Goal: Information Seeking & Learning: Compare options

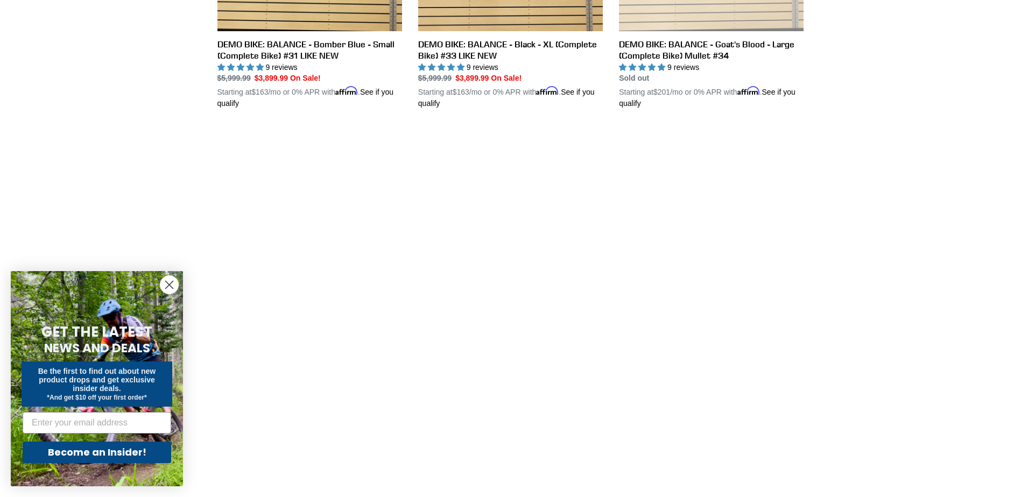
scroll to position [740, 0]
click at [166, 285] on circle "Close dialog" at bounding box center [169, 285] width 18 height 18
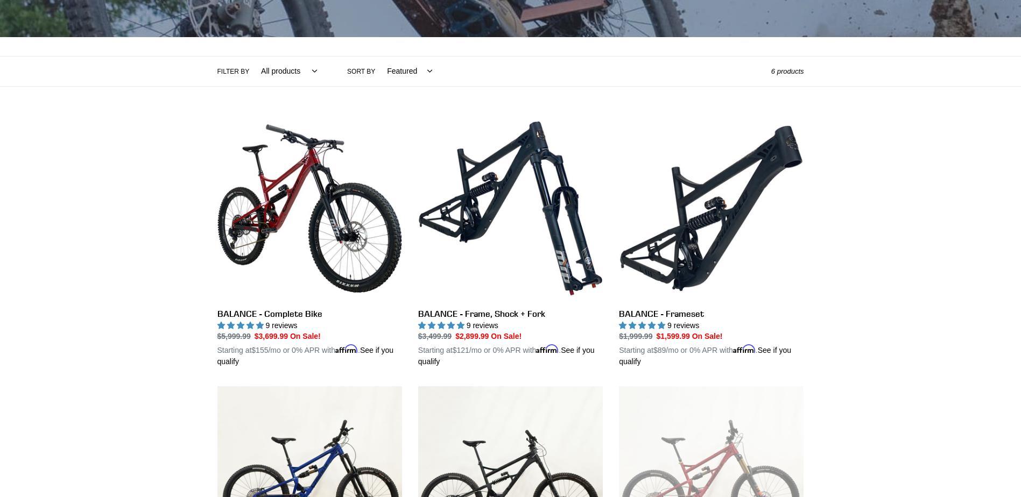
scroll to position [197, 0]
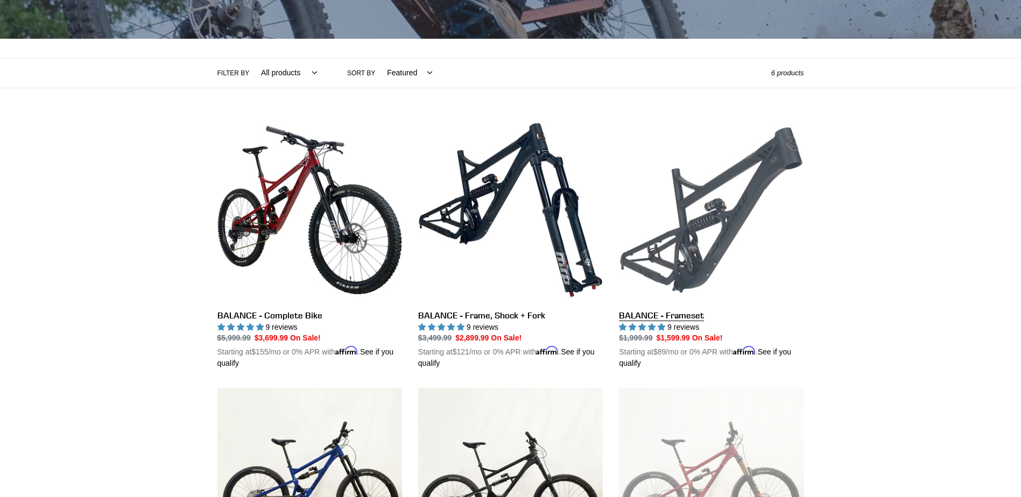
click at [693, 236] on link "BALANCE - Frameset" at bounding box center [711, 244] width 185 height 252
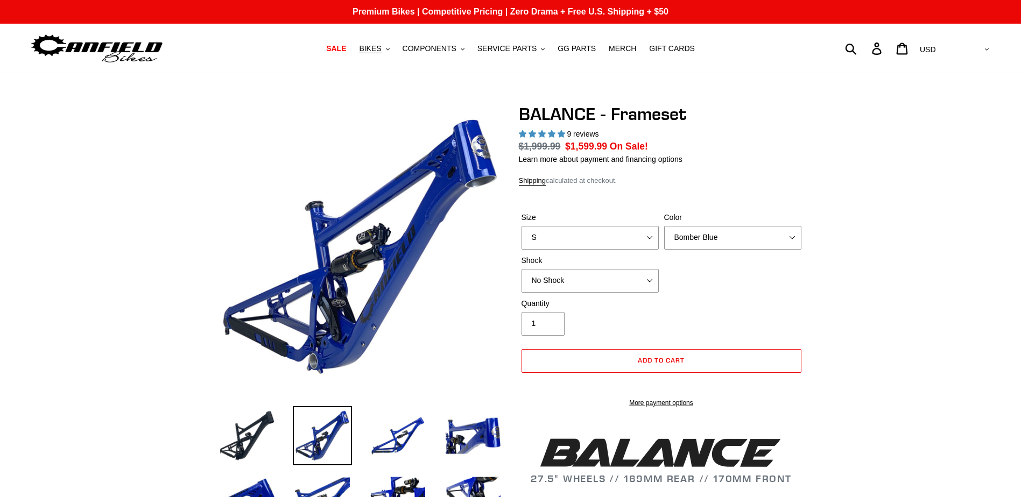
select select "highest-rating"
click at [618, 239] on select "S M L XL" at bounding box center [589, 238] width 137 height 24
select select "XL"
click at [521, 226] on select "S M L XL" at bounding box center [589, 238] width 137 height 24
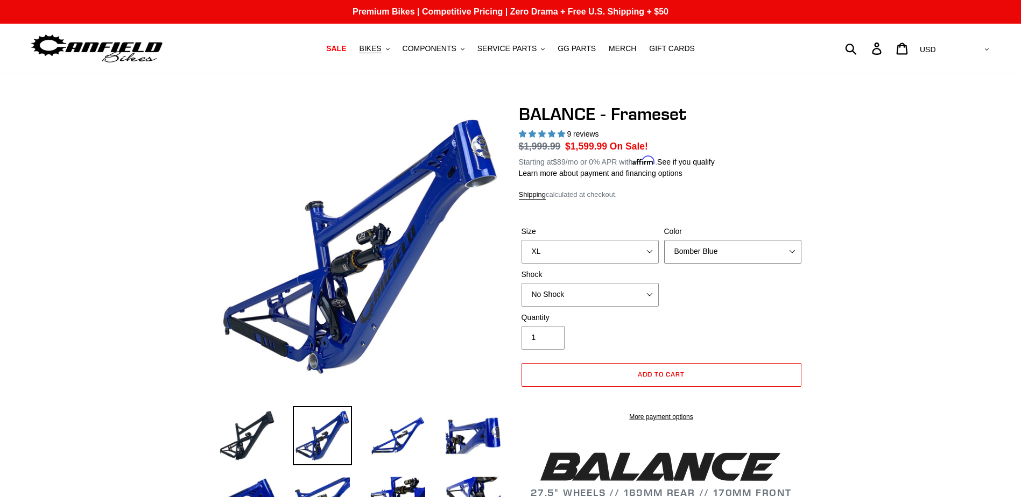
click at [701, 253] on select "Bomber Blue Goat's Blood Stealth Black" at bounding box center [732, 252] width 137 height 24
click at [664, 240] on select "Bomber Blue Goat's Blood Stealth Black" at bounding box center [732, 252] width 137 height 24
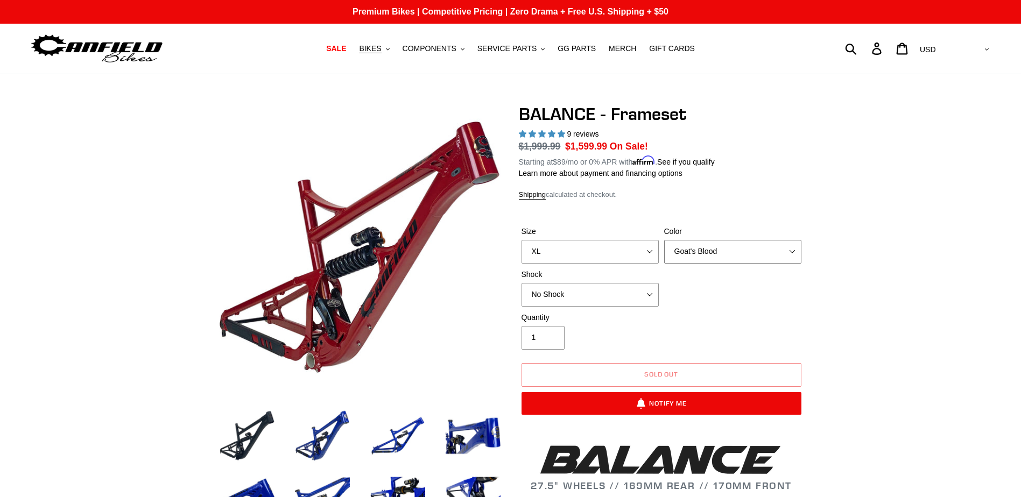
click at [703, 250] on select "Bomber Blue Goat's Blood Stealth Black" at bounding box center [732, 252] width 137 height 24
select select "Stealth Black"
click at [664, 240] on select "Bomber Blue Goat's Blood Stealth Black" at bounding box center [732, 252] width 137 height 24
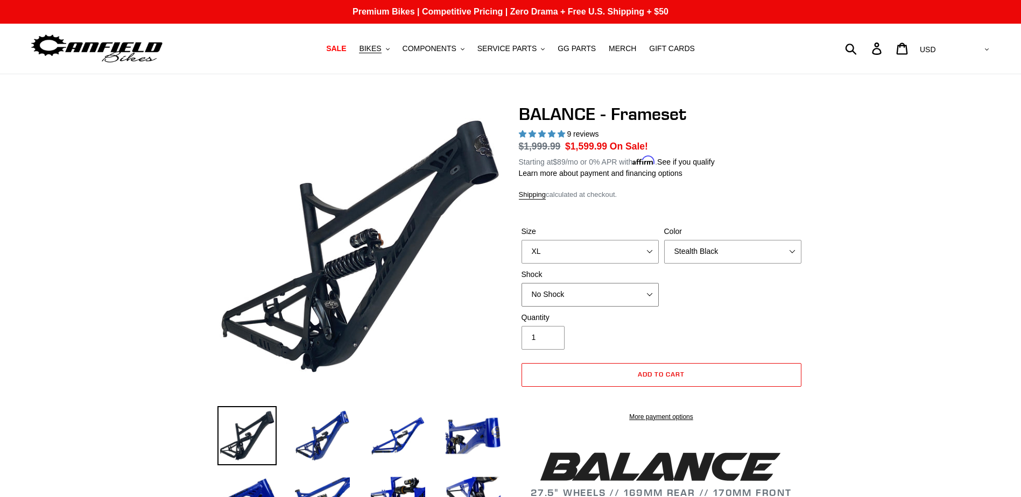
click at [619, 297] on select "No Shock Cane Creek Kitsuma Air Öhlins TTX2 Air EXT Storia V3-S" at bounding box center [589, 295] width 137 height 24
click at [521, 283] on select "No Shock Cane Creek Kitsuma Air Öhlins TTX2 Air EXT Storia V3-S" at bounding box center [589, 295] width 137 height 24
click at [629, 294] on select "No Shock Cane Creek Kitsuma Air Öhlins TTX2 Air EXT Storia V3-S" at bounding box center [589, 295] width 137 height 24
click at [521, 283] on select "No Shock Cane Creek Kitsuma Air Öhlins TTX2 Air EXT Storia V3-S" at bounding box center [589, 295] width 137 height 24
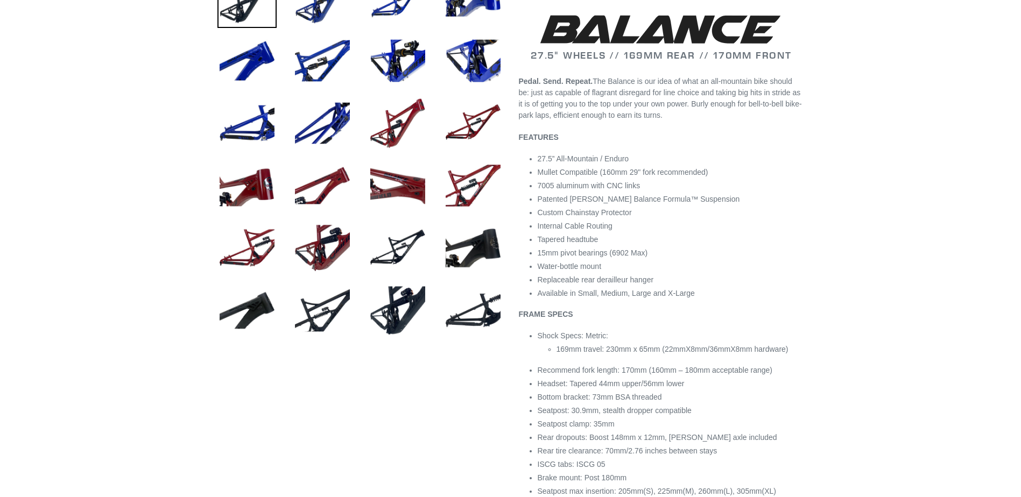
scroll to position [444, 0]
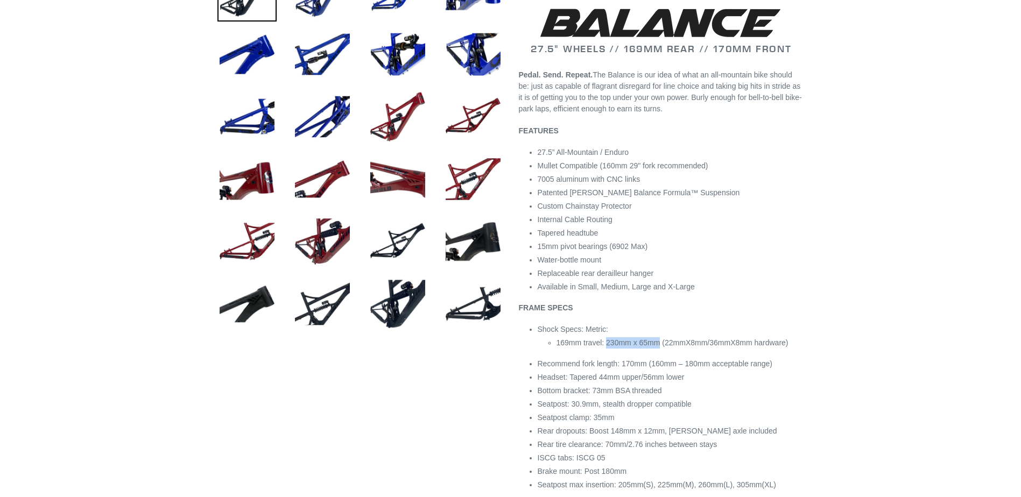
drag, startPoint x: 606, startPoint y: 356, endPoint x: 657, endPoint y: 358, distance: 50.6
click at [657, 347] on span "169mm travel: 230mm x 65mm (22mmX8mm/36mmX8mm hardware)" at bounding box center [672, 342] width 232 height 9
drag, startPoint x: 657, startPoint y: 358, endPoint x: 646, endPoint y: 354, distance: 11.6
copy span "230mm x 65mm"
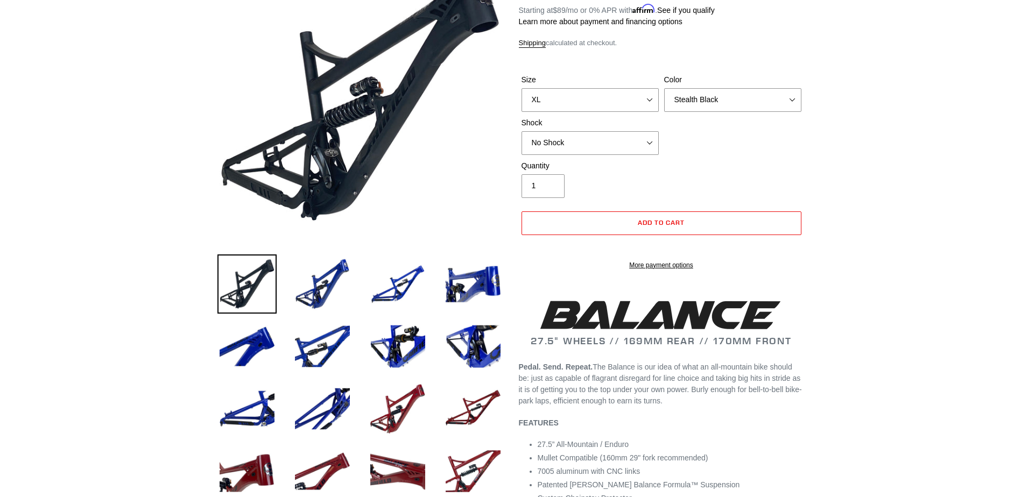
scroll to position [108, 0]
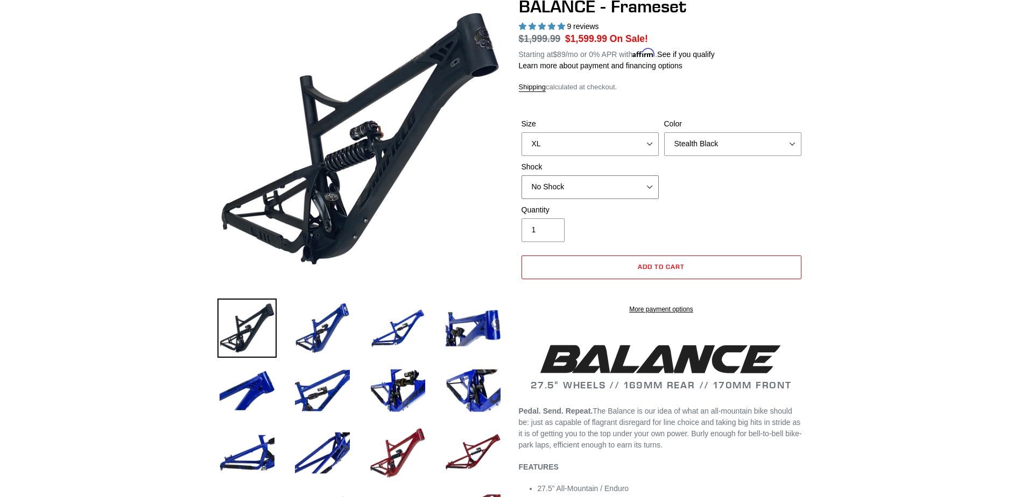
click at [628, 181] on select "No Shock Cane Creek Kitsuma Air Öhlins TTX2 Air EXT Storia V3-S" at bounding box center [589, 187] width 137 height 24
click at [521, 175] on select "No Shock Cane Creek Kitsuma Air Öhlins TTX2 Air EXT Storia V3-S" at bounding box center [589, 187] width 137 height 24
click at [637, 187] on select "No Shock Cane Creek Kitsuma Air Öhlins TTX2 Air EXT Storia V3-S" at bounding box center [589, 187] width 137 height 24
click at [521, 175] on select "No Shock Cane Creek Kitsuma Air Öhlins TTX2 Air EXT Storia V3-S" at bounding box center [589, 187] width 137 height 24
click at [631, 190] on select "No Shock Cane Creek Kitsuma Air Öhlins TTX2 Air EXT Storia V3-S" at bounding box center [589, 187] width 137 height 24
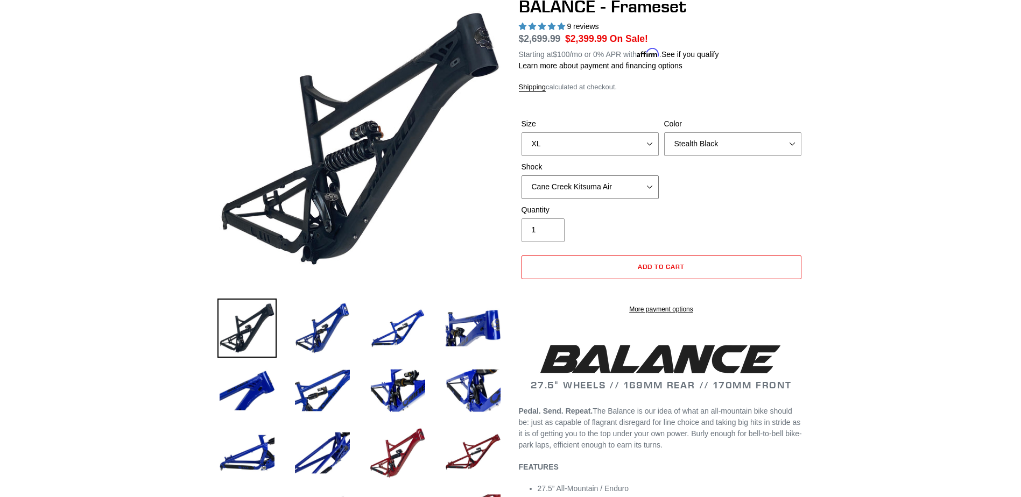
click at [521, 175] on select "No Shock Cane Creek Kitsuma Air Öhlins TTX2 Air EXT Storia V3-S" at bounding box center [589, 187] width 137 height 24
click at [631, 186] on select "No Shock Cane Creek Kitsuma Air Öhlins TTX2 Air EXT Storia V3-S" at bounding box center [589, 187] width 137 height 24
select select "Öhlins TTX2 Air"
click at [521, 175] on select "No Shock Cane Creek Kitsuma Air Öhlins TTX2 Air EXT Storia V3-S" at bounding box center [589, 187] width 137 height 24
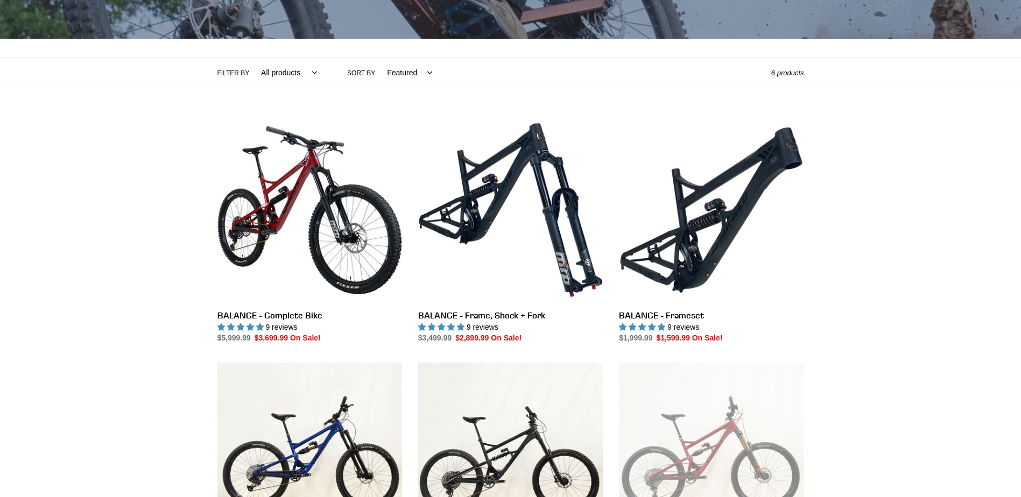
scroll to position [197, 0]
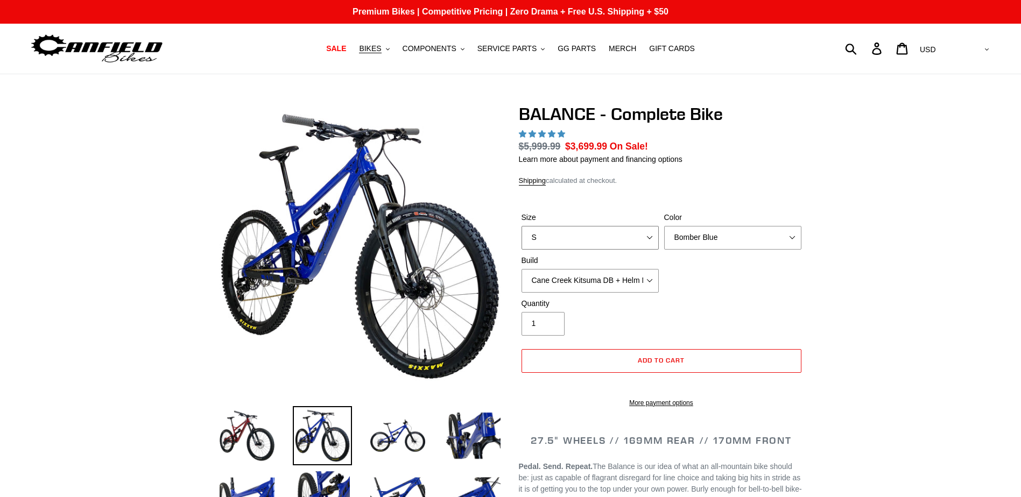
click at [638, 245] on select "S M L XL" at bounding box center [589, 238] width 137 height 24
select select "highest-rating"
select select "XL"
click at [521, 226] on select "S M L XL" at bounding box center [589, 238] width 137 height 24
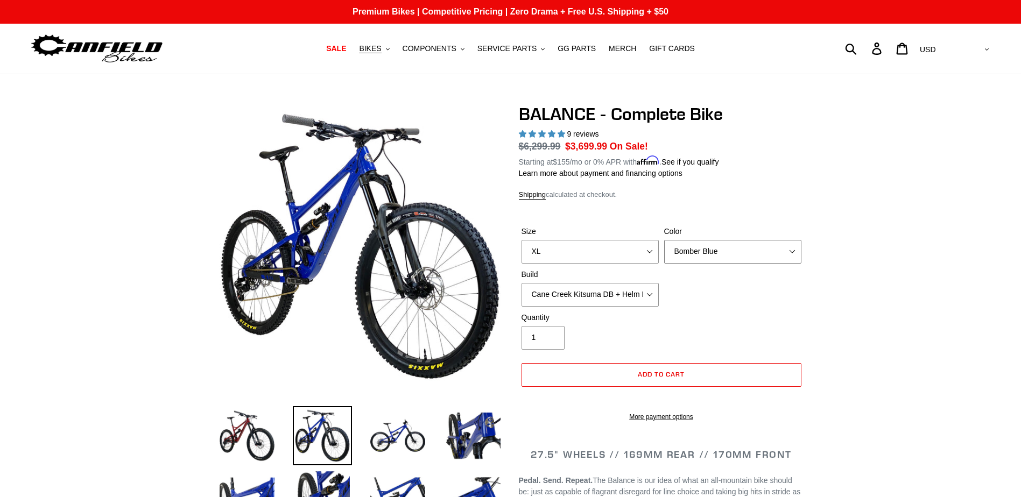
click at [721, 245] on select "Bomber Blue Goat's Blood Stealth Black" at bounding box center [732, 252] width 137 height 24
select select "Stealth Black"
click at [664, 240] on select "Bomber Blue Goat's Blood Stealth Black" at bounding box center [732, 252] width 137 height 24
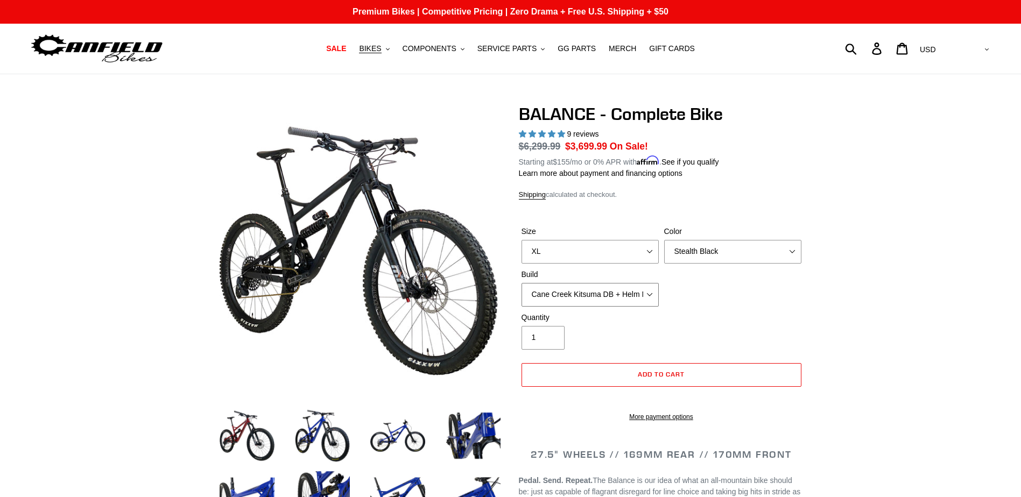
click at [629, 295] on select "Cane Creek Kitsuma DB + Helm MKII + SRAM GX Cane Creek Kitsuma DB + Helm MKII +…" at bounding box center [589, 295] width 137 height 24
click at [521, 283] on select "Cane Creek Kitsuma DB + Helm MKII + SRAM GX Cane Creek Kitsuma DB + Helm MKII +…" at bounding box center [589, 295] width 137 height 24
click at [608, 297] on select "Cane Creek Kitsuma DB + Helm MKII + SRAM GX Cane Creek Kitsuma DB + Helm MKII +…" at bounding box center [589, 295] width 137 height 24
click at [521, 283] on select "Cane Creek Kitsuma DB + Helm MKII + SRAM GX Cane Creek Kitsuma DB + Helm MKII +…" at bounding box center [589, 295] width 137 height 24
click at [729, 301] on div "Size S M L XL Color Bomber Blue Goat's Blood Stealth Black Build Cane Creek Kit…" at bounding box center [661, 269] width 285 height 86
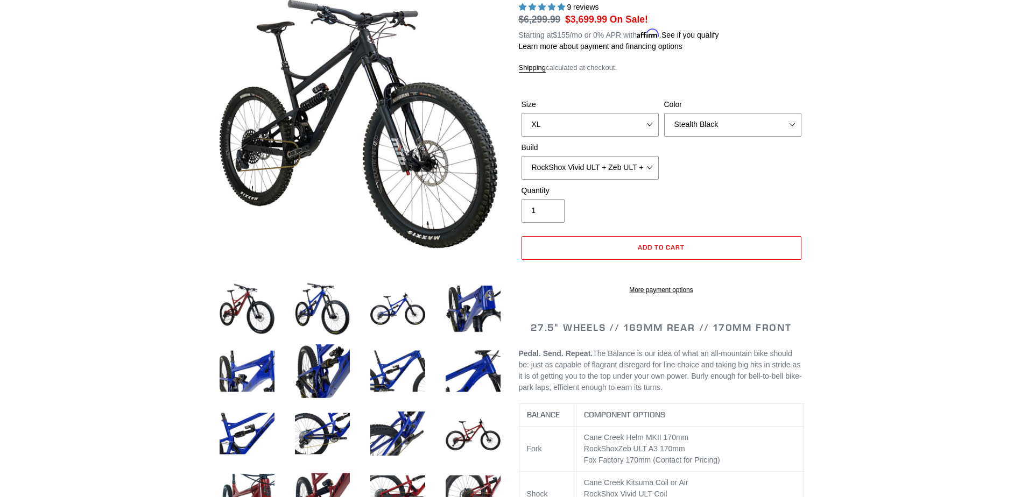
scroll to position [108, 0]
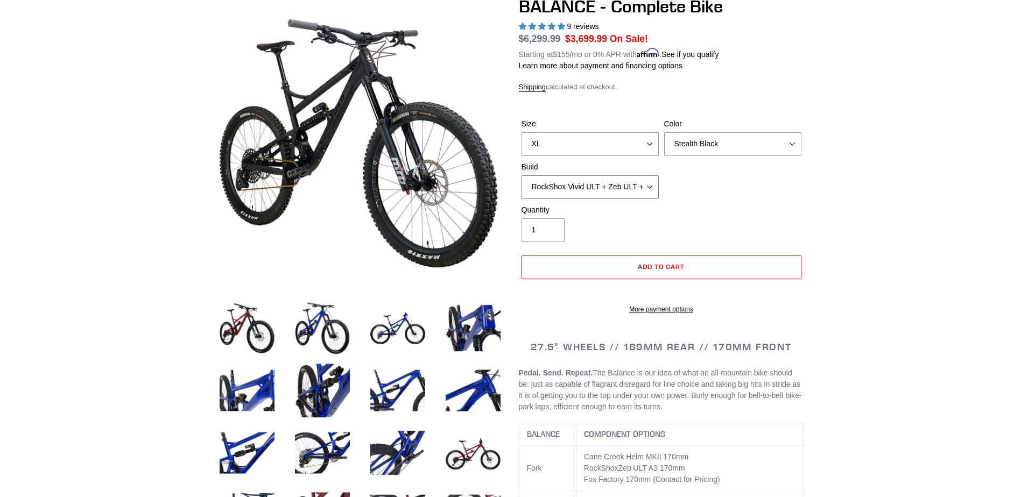
click at [644, 189] on select "Cane Creek Kitsuma DB + Helm MKII + SRAM GX Cane Creek Kitsuma DB + Helm MKII +…" at bounding box center [589, 187] width 137 height 24
select select "Cane Creek Kitsuma DB + Helm MKII + SRAM GX"
click at [521, 175] on select "Cane Creek Kitsuma DB + Helm MKII + SRAM GX Cane Creek Kitsuma DB + Helm MKII +…" at bounding box center [589, 187] width 137 height 24
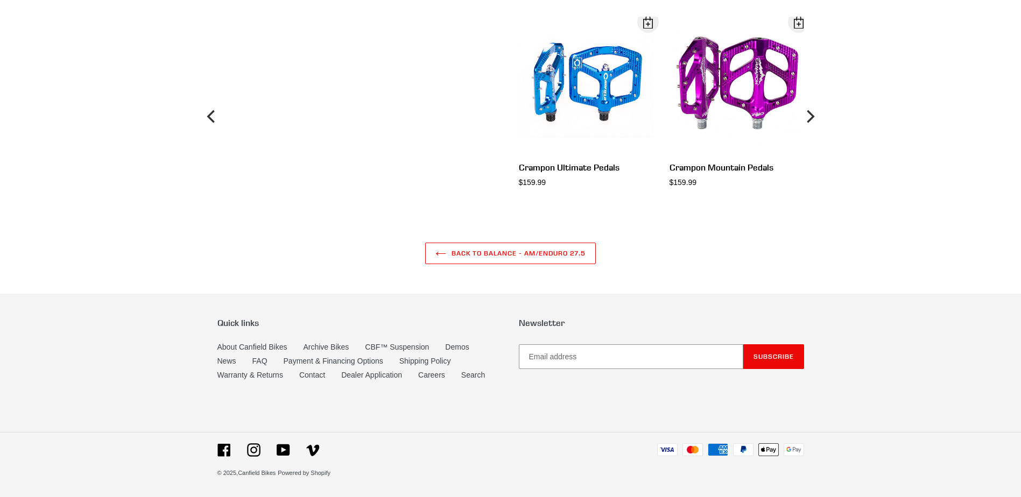
scroll to position [3398, 0]
